Goal: Task Accomplishment & Management: Manage account settings

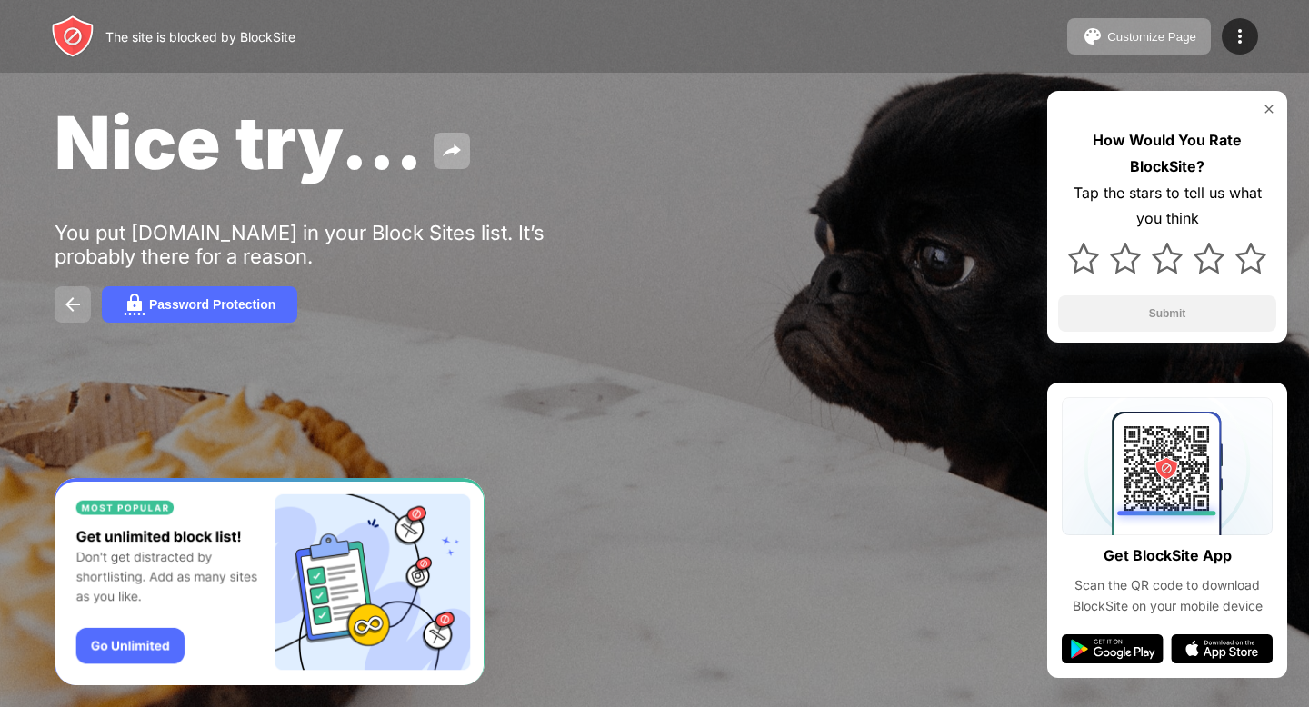
click at [67, 301] on img at bounding box center [73, 305] width 22 height 22
click at [86, 29] on img at bounding box center [73, 37] width 44 height 44
click at [122, 34] on div "The site is blocked by BlockSite" at bounding box center [200, 36] width 190 height 15
click at [1158, 16] on div "The site is blocked by BlockSite Customize Page Edit Block List Redirect Custom…" at bounding box center [654, 36] width 1309 height 73
click at [1158, 33] on div "Customize Page" at bounding box center [1151, 37] width 89 height 14
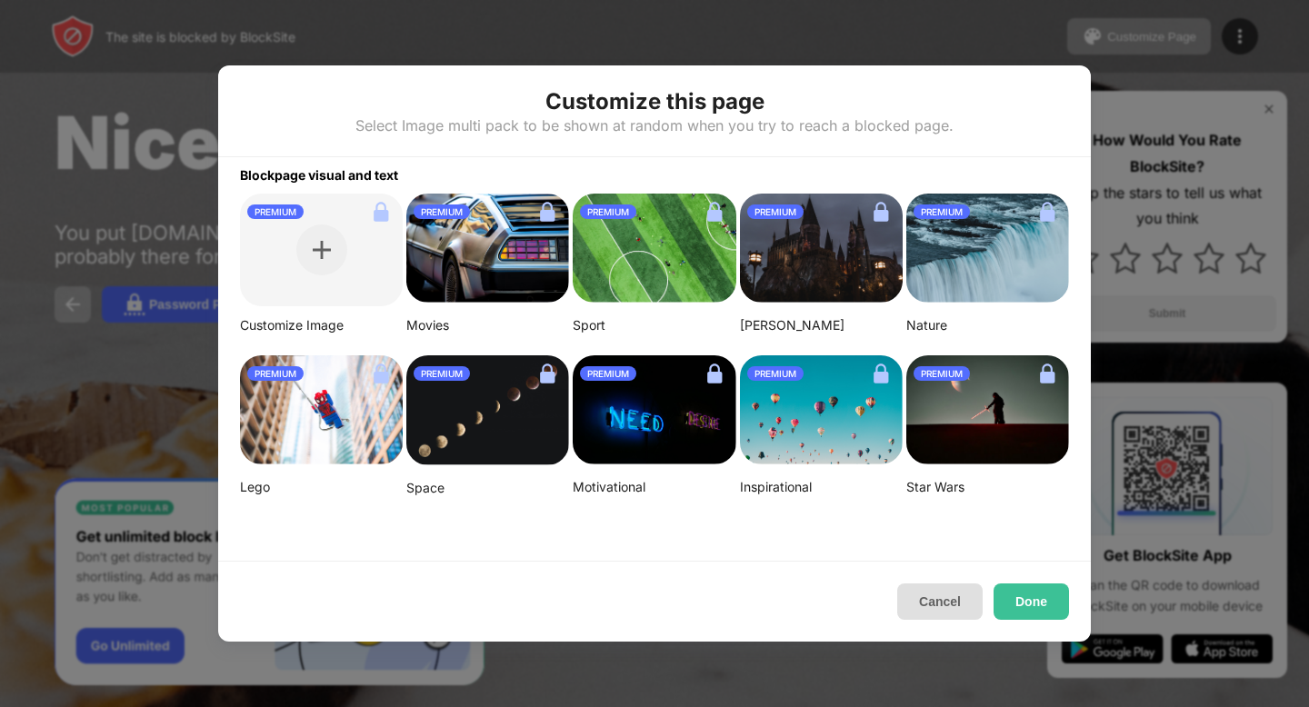
click at [948, 608] on button "Cancel" at bounding box center [939, 602] width 85 height 36
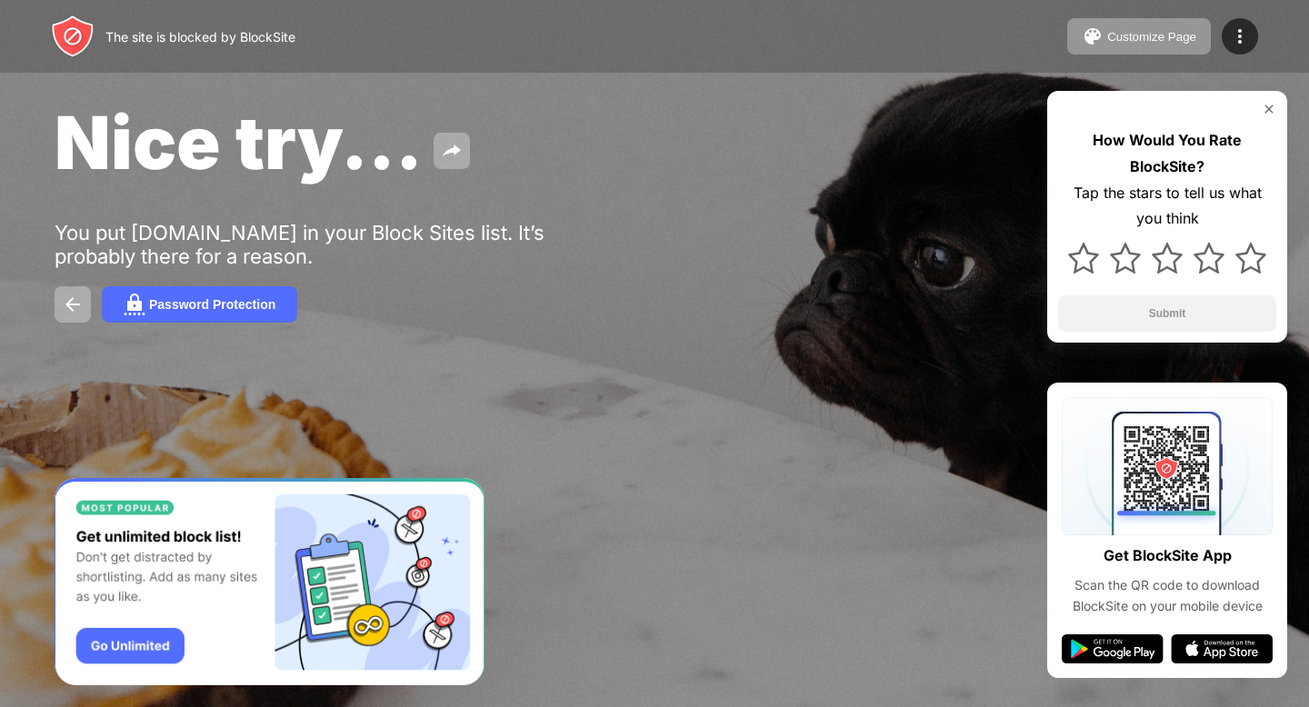
click at [157, 325] on div "Nice try... You put [DOMAIN_NAME] in your Block Sites list. It’s probably there…" at bounding box center [654, 210] width 1309 height 421
click at [157, 305] on div "Password Protection" at bounding box center [212, 304] width 126 height 15
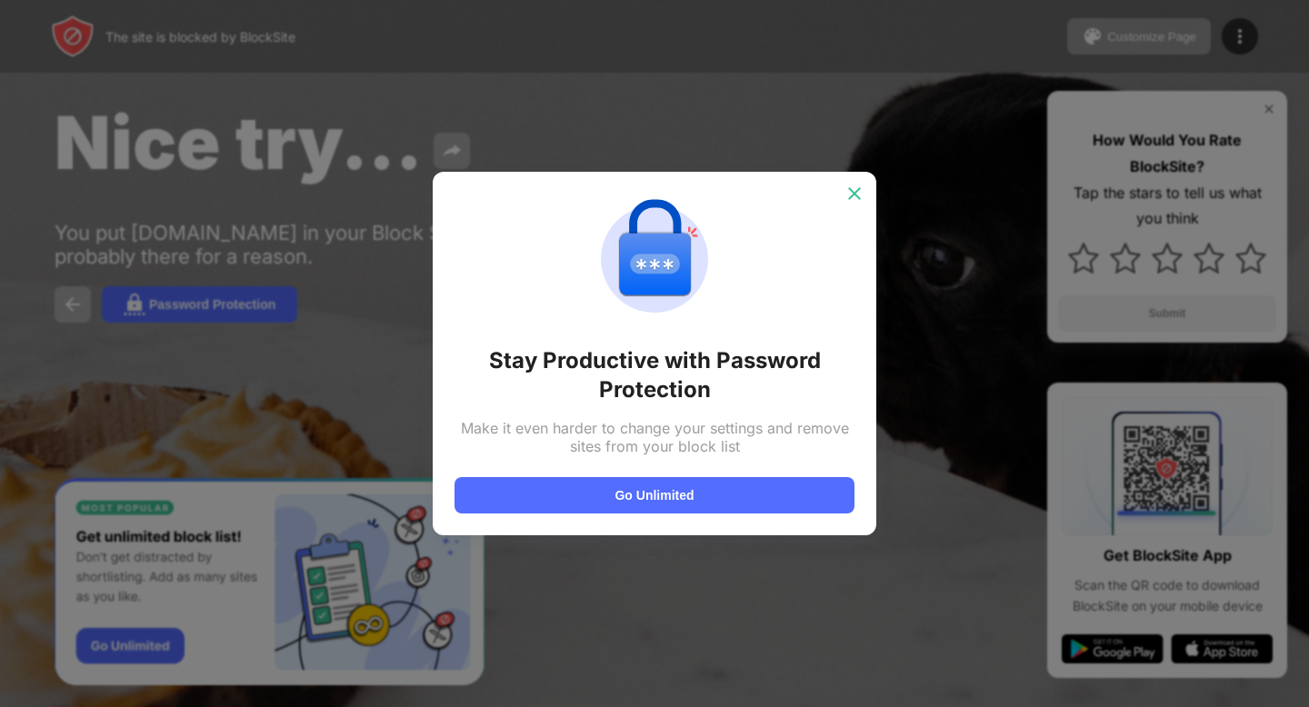
click at [845, 192] on div at bounding box center [854, 193] width 29 height 29
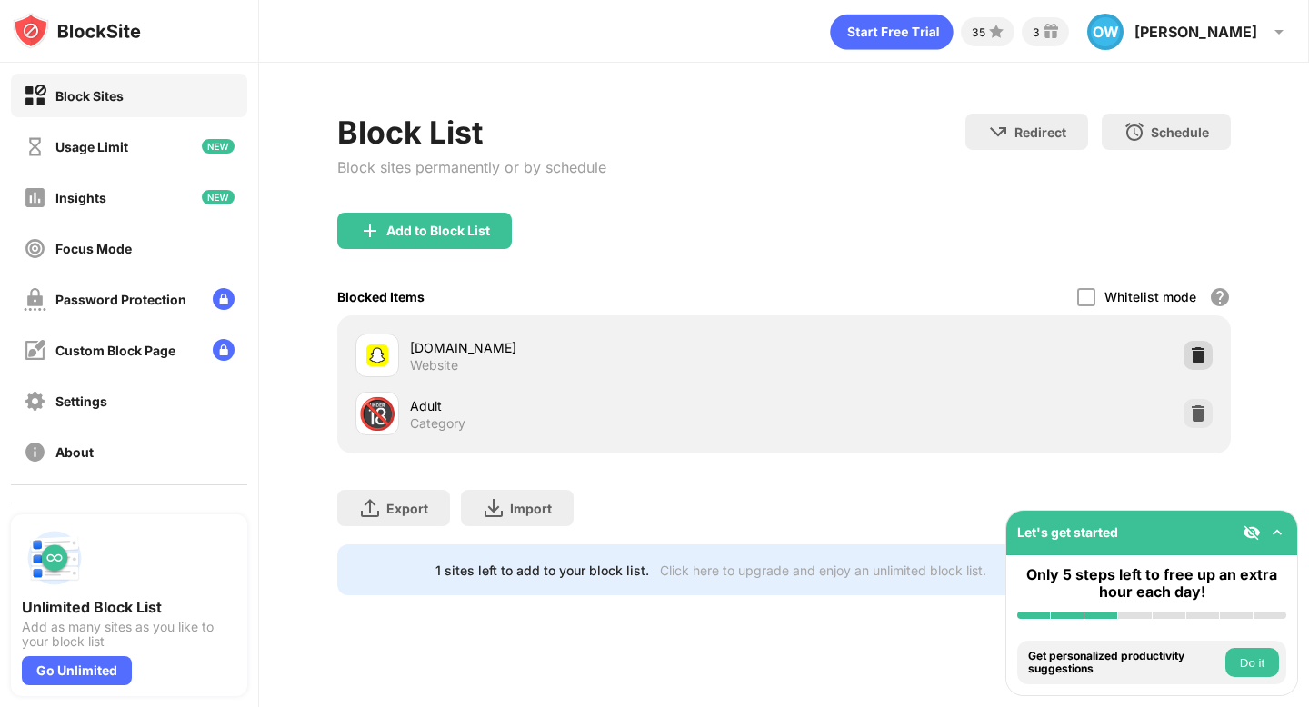
click at [1185, 356] on div at bounding box center [1198, 355] width 29 height 29
